Goal: Information Seeking & Learning: Check status

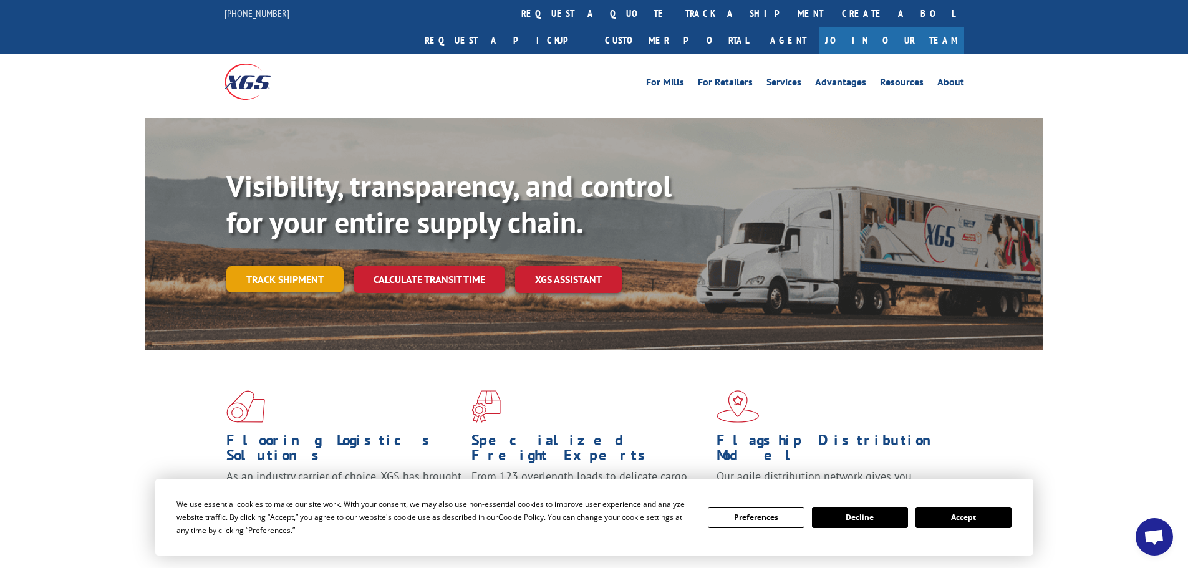
click at [269, 266] on link "Track shipment" at bounding box center [284, 279] width 117 height 26
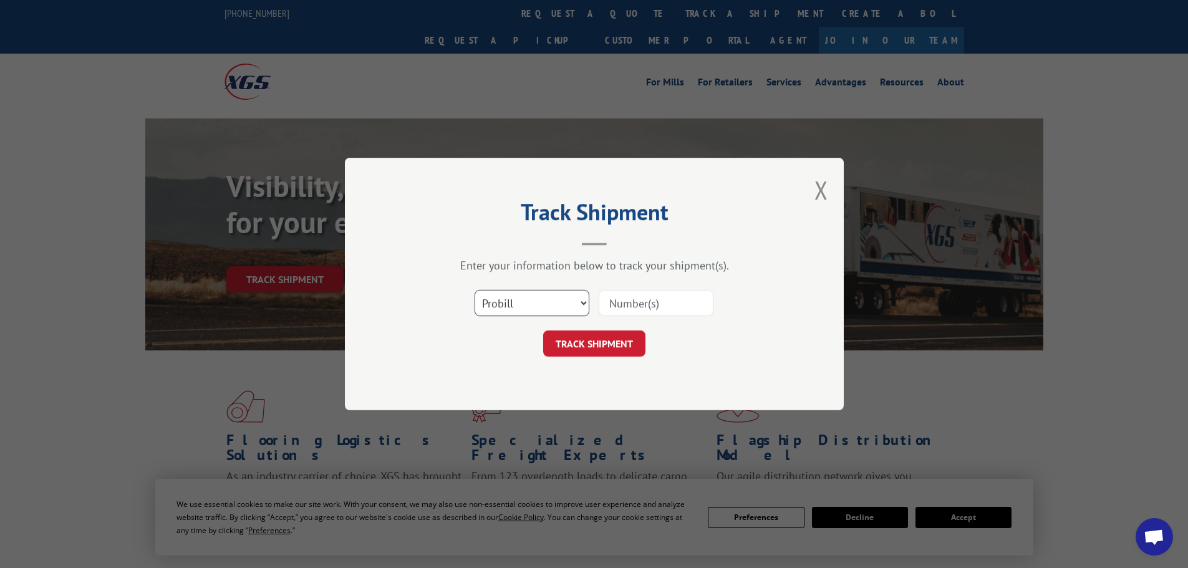
click at [502, 309] on select "Select category... Probill BOL PO" at bounding box center [532, 303] width 115 height 26
select select "bol"
click at [475, 290] on select "Select category... Probill BOL PO" at bounding box center [532, 303] width 115 height 26
click at [649, 306] on input at bounding box center [656, 303] width 115 height 26
paste input "5313650"
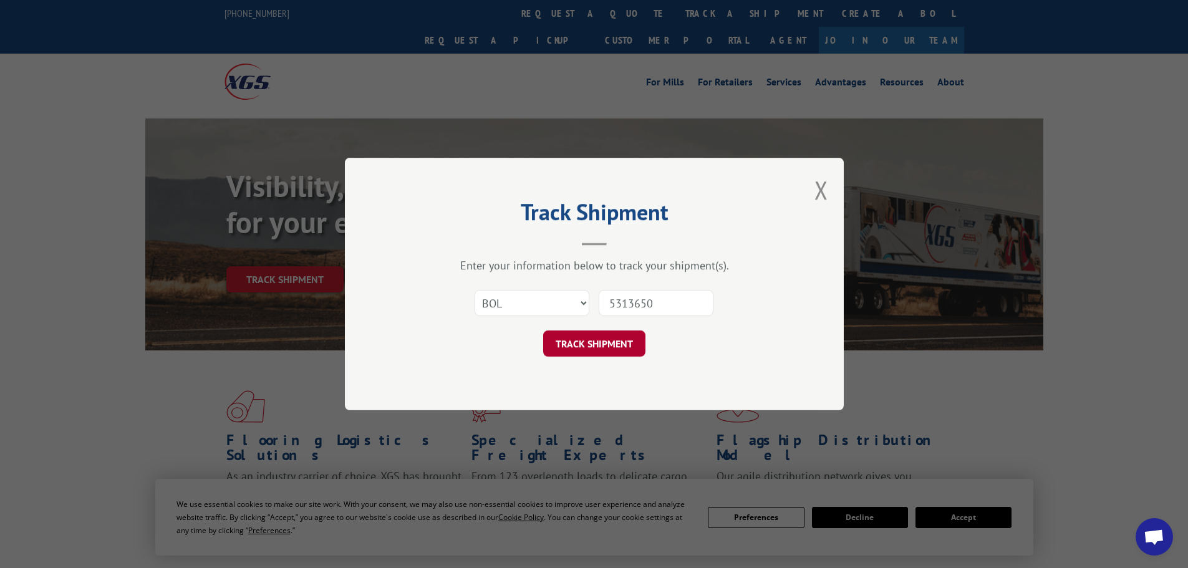
type input "5313650"
click at [606, 339] on button "TRACK SHIPMENT" at bounding box center [594, 344] width 102 height 26
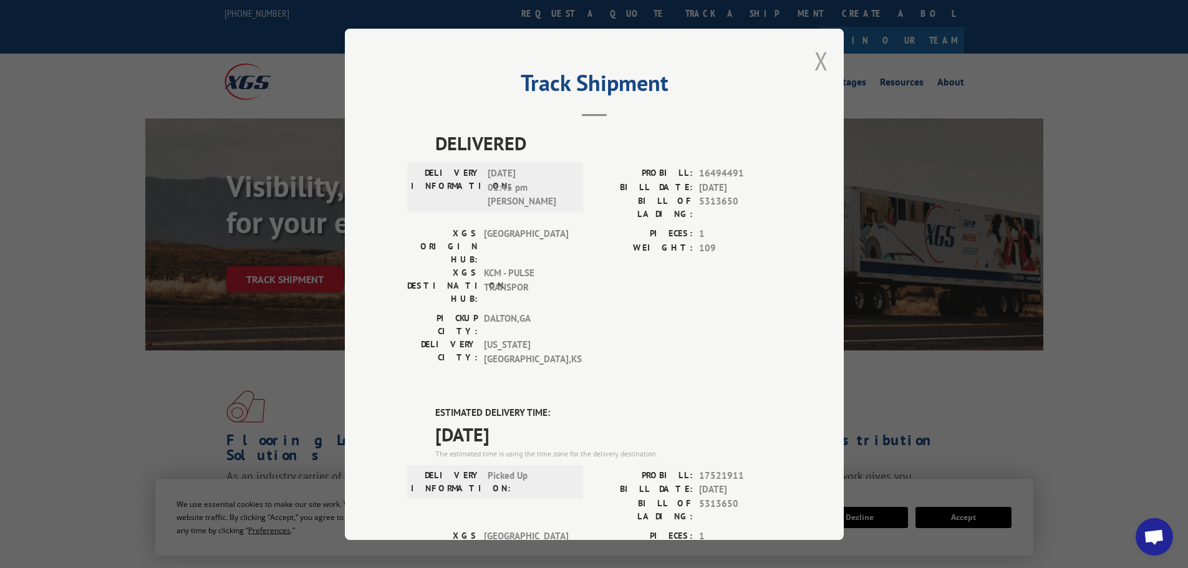
click at [820, 69] on button "Close modal" at bounding box center [822, 60] width 14 height 33
